Goal: Task Accomplishment & Management: Use online tool/utility

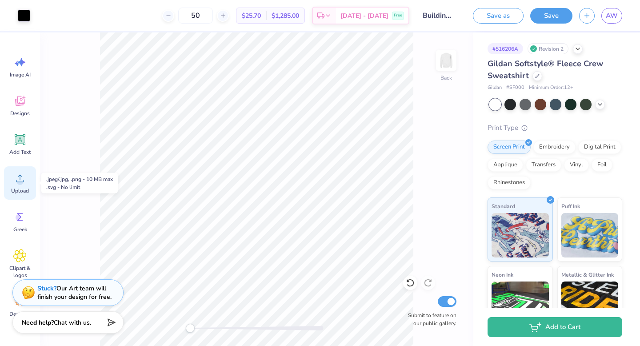
click at [24, 179] on icon at bounding box center [19, 177] width 13 height 13
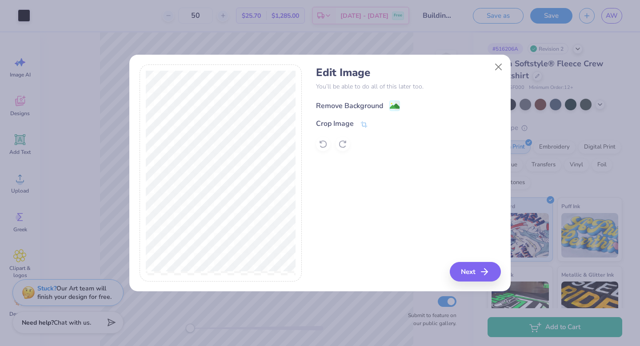
click at [394, 111] on image at bounding box center [395, 106] width 10 height 10
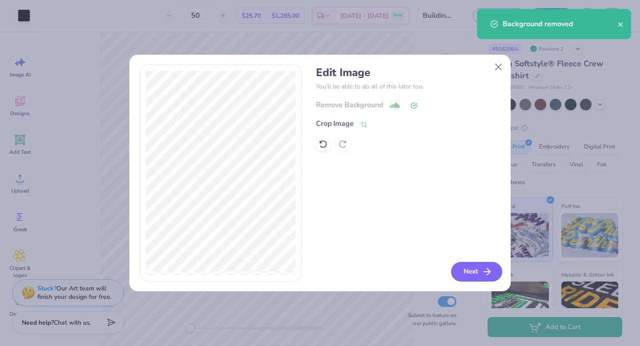
click at [466, 267] on button "Next" at bounding box center [476, 272] width 51 height 20
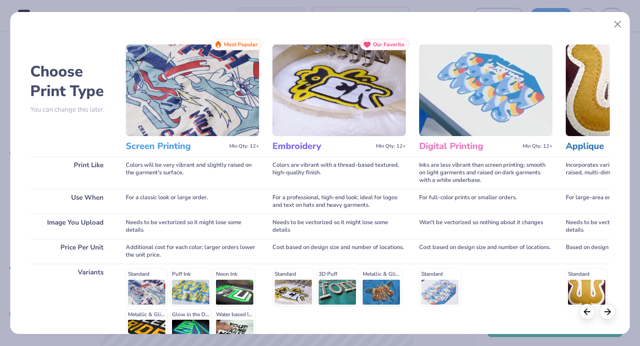
scroll to position [97, 0]
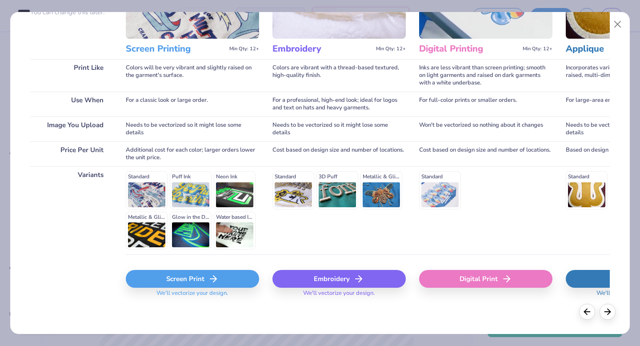
click at [366, 279] on div "Embroidery" at bounding box center [338, 279] width 133 height 18
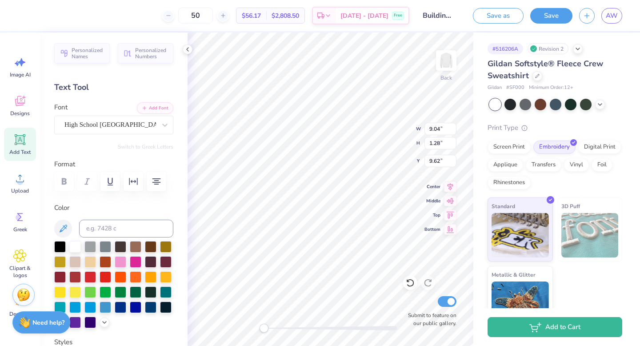
type input "12.00"
type input "7.04"
type input "2.58"
type input "9.04"
type input "1.28"
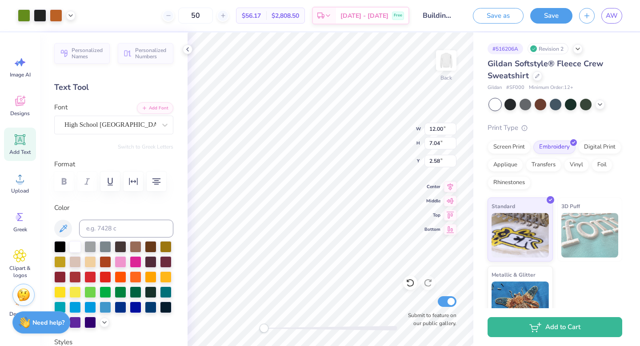
type input "10.72"
click at [188, 52] on icon at bounding box center [187, 49] width 7 height 7
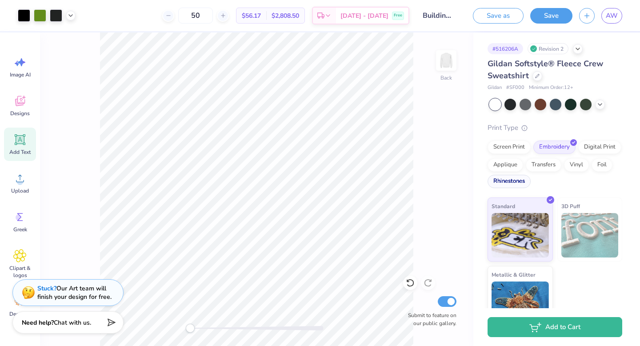
scroll to position [22, 0]
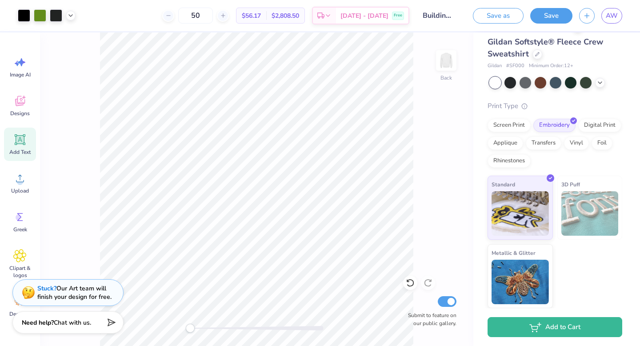
click at [261, 17] on span "$56.17" at bounding box center [251, 15] width 19 height 9
click at [449, 298] on input "Submit to feature on our public gallery." at bounding box center [447, 301] width 19 height 11
checkbox input "false"
click at [541, 18] on button "Save" at bounding box center [551, 15] width 42 height 16
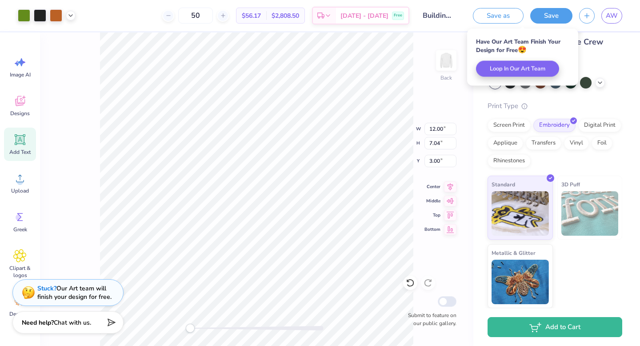
select select "Fundraising / Philanthropy event"
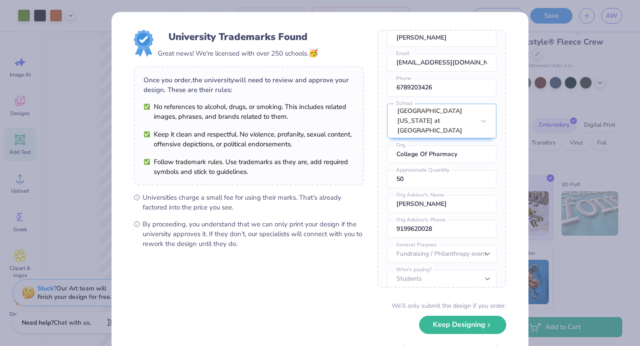
scroll to position [41, 0]
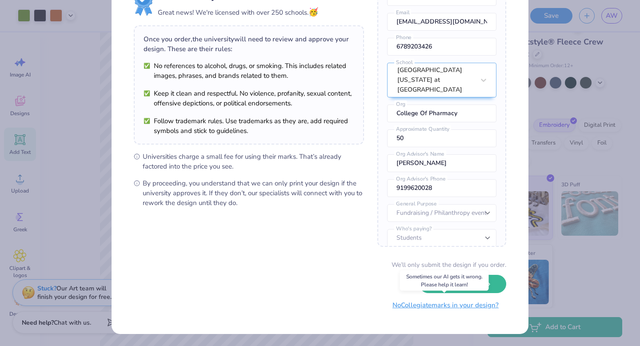
click at [415, 310] on button "No Collegiate marks in your design?" at bounding box center [445, 305] width 121 height 18
